Goal: Task Accomplishment & Management: Use online tool/utility

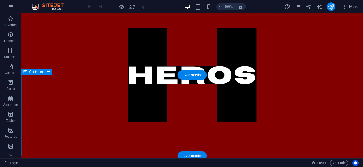
scroll to position [122, 0]
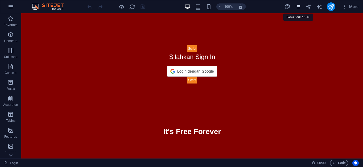
click at [300, 10] on icon "pages" at bounding box center [298, 7] width 6 height 6
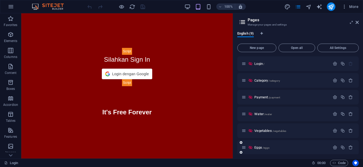
scroll to position [53, 0]
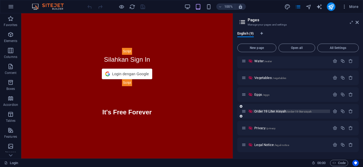
click at [277, 111] on span "Order 19 Liter Aisyah /order-19-liter-aisyah" at bounding box center [283, 111] width 57 height 4
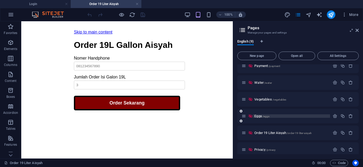
scroll to position [0, 0]
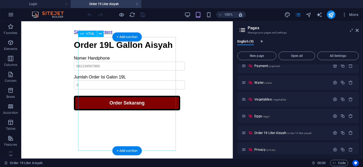
click at [161, 68] on div "Order 19L Gallon Aisyah Order 19L Gallon Aisyah Nomer Handphone Jumlah Order Is…" at bounding box center [127, 75] width 106 height 70
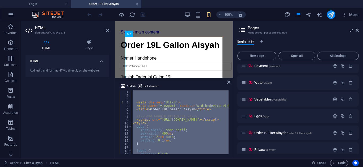
click at [197, 113] on div "< meta charset = "UTF-8" > < meta name = "viewport" content = "width=device-wid…" at bounding box center [180, 122] width 97 height 64
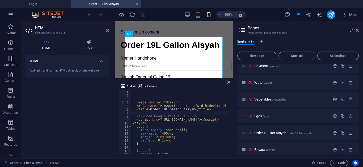
click at [174, 113] on div "< meta charset = "UTF-8" > < meta name = "viewport" content = "width=device-wid…" at bounding box center [236, 125] width 208 height 71
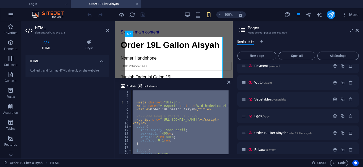
paste textarea
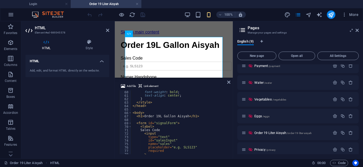
scroll to position [236, 0]
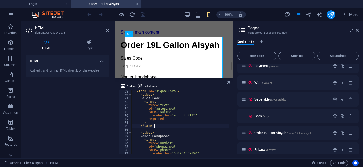
click at [160, 126] on div "< form id = "signalForm" > < label > Sales Code < input type = "text" id = "sal…" at bounding box center [236, 125] width 208 height 71
drag, startPoint x: 151, startPoint y: 125, endPoint x: 142, endPoint y: 122, distance: 10.1
click at [142, 122] on div "< form id = "signalForm" > < label > Sales Code < input type = "text" id = "sal…" at bounding box center [236, 125] width 208 height 71
click at [142, 122] on div "< form id = "signalForm" > < label > Sales Code < input type = "text" id = "sal…" at bounding box center [180, 122] width 97 height 64
drag, startPoint x: 142, startPoint y: 122, endPoint x: 136, endPoint y: 97, distance: 25.7
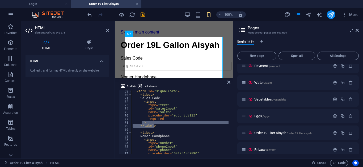
click at [136, 97] on div "< form id = "signalForm" > < label > Sales Code < input type = "text" id = "sal…" at bounding box center [236, 125] width 208 height 71
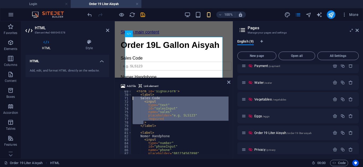
click at [136, 97] on div "< form id = "signalForm" > < label > Sales Code < input type = "text" id = "sal…" at bounding box center [180, 122] width 97 height 64
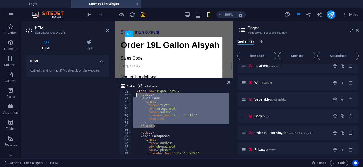
drag, startPoint x: 161, startPoint y: 126, endPoint x: 136, endPoint y: 95, distance: 39.6
click at [136, 95] on div "< form id = "signalForm" > < label > Sales Code < input type = "text" id = "sal…" at bounding box center [236, 125] width 208 height 71
type textarea "<label> Sales Code"
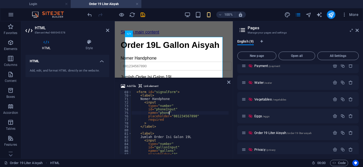
scroll to position [267, 0]
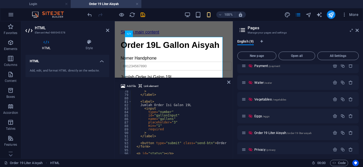
click at [162, 137] on div "> </ label > < label > Jumlah Order Isi Galon 19L < input type = "number" id = …" at bounding box center [236, 125] width 208 height 71
type textarea "</label>"
paste textarea "</label>"
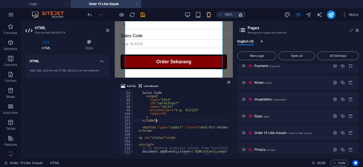
scroll to position [289, 0]
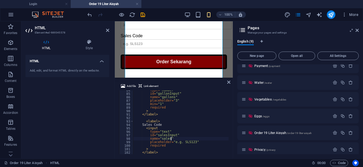
click at [171, 139] on div "type = "number" id = "gallonInput" name = "gallons" placeholder = "3" min = "1"…" at bounding box center [238, 124] width 208 height 71
click at [159, 125] on div "type = "number" id = "gallonInput" name = "gallons" placeholder = "3" min = "1"…" at bounding box center [238, 124] width 208 height 71
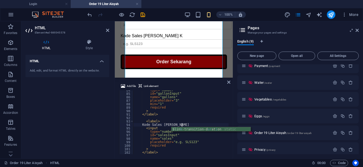
scroll to position [0, 4]
type textarea "Kode Sales [PERSON_NAME]"
click at [161, 15] on div "100% More" at bounding box center [223, 14] width 275 height 9
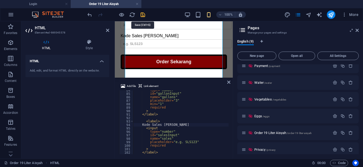
click at [143, 16] on icon "save" at bounding box center [143, 15] width 6 height 6
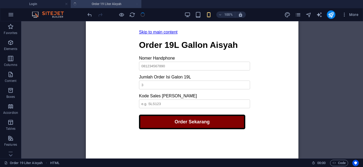
scroll to position [24, 0]
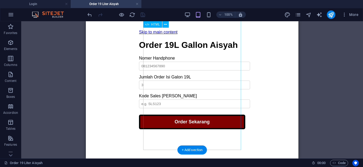
click at [224, 101] on div "Order 19L Gallon Aisyah Order 19L Gallon Aisyah Nomer Handphone Jumlah Order Is…" at bounding box center [192, 84] width 106 height 89
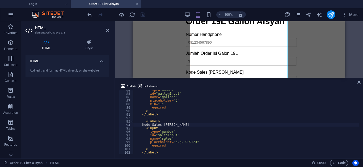
scroll to position [289, 0]
click at [189, 143] on div "type = "number" id = "gallonInput" name = "gallons" placeholder = "3" min = "1"…" at bounding box center [247, 124] width 226 height 71
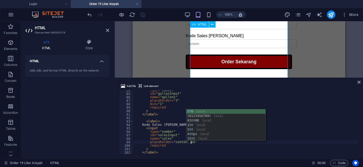
scroll to position [0, 5]
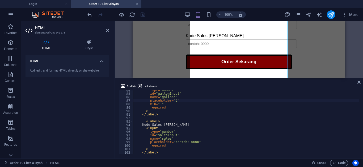
click at [173, 101] on div "type = "number" id = "gallonInput" name = "gallons" placeholder = "3" min = "1"…" at bounding box center [247, 124] width 226 height 71
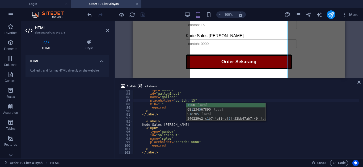
scroll to position [257, 0]
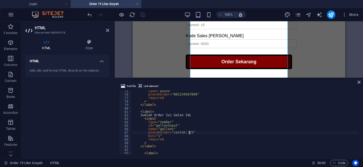
click at [172, 94] on div "name = "phone" placeholder = "081234567890" required > </ label > < label > Jum…" at bounding box center [245, 124] width 227 height 71
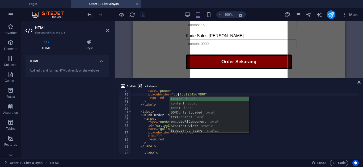
scroll to position [0, 4]
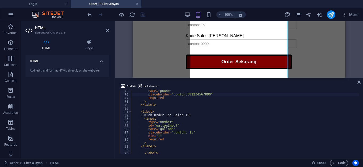
type textarea "placeholder="contoh: 081234567890""
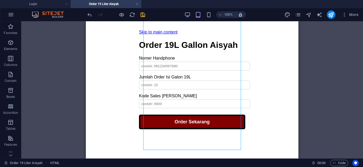
scroll to position [24, 0]
click at [147, 101] on div "Order 19L Gallon Aisyah Order 19L Gallon Aisyah Nomer Handphone Jumlah Order Is…" at bounding box center [192, 84] width 106 height 89
click at [151, 98] on div "Order 19L Gallon Aisyah Order 19L Gallon Aisyah Nomer Handphone Jumlah Order Is…" at bounding box center [192, 84] width 106 height 89
click at [150, 98] on div "Order 19L Gallon Aisyah Order 19L Gallon Aisyah Nomer Handphone Jumlah Order Is…" at bounding box center [192, 84] width 106 height 89
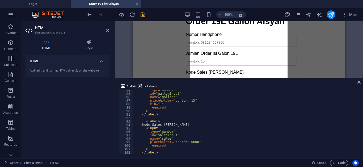
scroll to position [289, 0]
click at [144, 125] on div "type = "number" id = "gallonInput" name = "gallons" placeholder = "contoh: 15" …" at bounding box center [247, 124] width 226 height 71
type textarea "4 Angka Kode Sales"
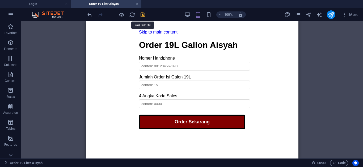
click at [144, 16] on icon "save" at bounding box center [143, 15] width 6 height 6
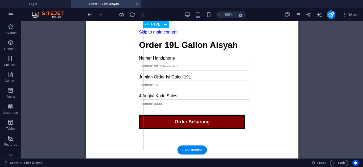
click at [197, 40] on div "Order 19L Gallon Aisyah Order 19L Gallon Aisyah Nomer Handphone Jumlah Order Is…" at bounding box center [192, 84] width 106 height 89
click at [234, 40] on div "Order 19L Gallon Aisyah Order 19L Gallon Aisyah Nomer Handphone Jumlah Order Is…" at bounding box center [192, 84] width 106 height 89
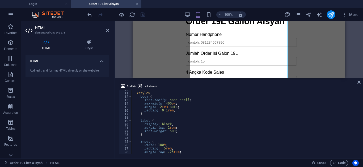
scroll to position [0, 0]
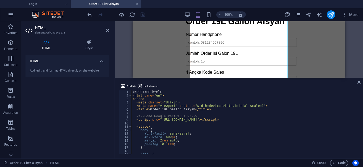
click at [175, 110] on div "<! DOCTYPE html > < html lang = "en" > < head > < meta charset = "UTF-8" > < me…" at bounding box center [245, 125] width 227 height 71
click at [165, 14] on div "100% More" at bounding box center [223, 14] width 275 height 9
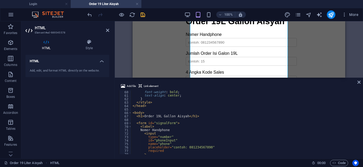
scroll to position [204, 0]
click at [168, 115] on div "font-weight : bold ; text-align : center ; } </ style > </ head > < body > < h1…" at bounding box center [245, 125] width 227 height 71
type textarea "<h1>Order 19L [PERSON_NAME]</h1>"
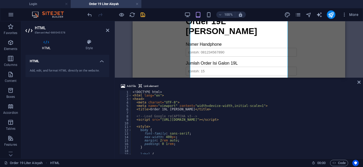
scroll to position [0, 0]
click at [162, 15] on div "100% More" at bounding box center [223, 14] width 275 height 9
click at [144, 15] on icon "save" at bounding box center [143, 15] width 6 height 6
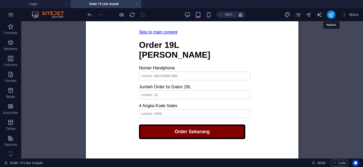
click at [332, 16] on icon "publish" at bounding box center [331, 15] width 6 height 6
